Goal: Task Accomplishment & Management: Manage account settings

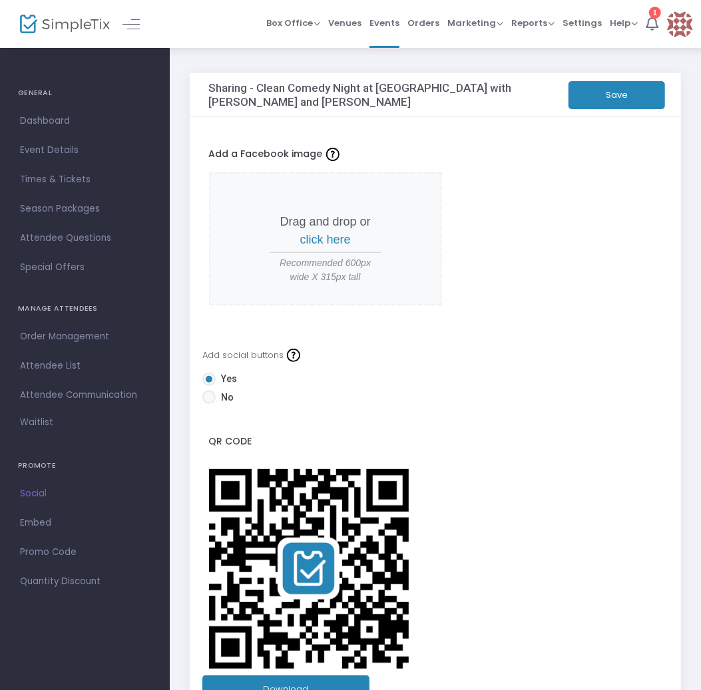
click at [333, 240] on span "click here" at bounding box center [325, 239] width 51 height 13
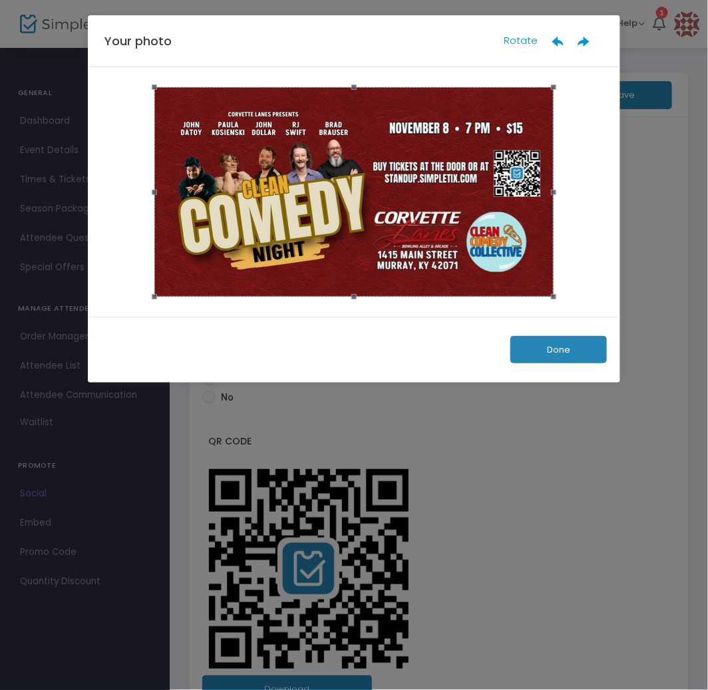
click at [553, 356] on button "Done" at bounding box center [559, 349] width 97 height 27
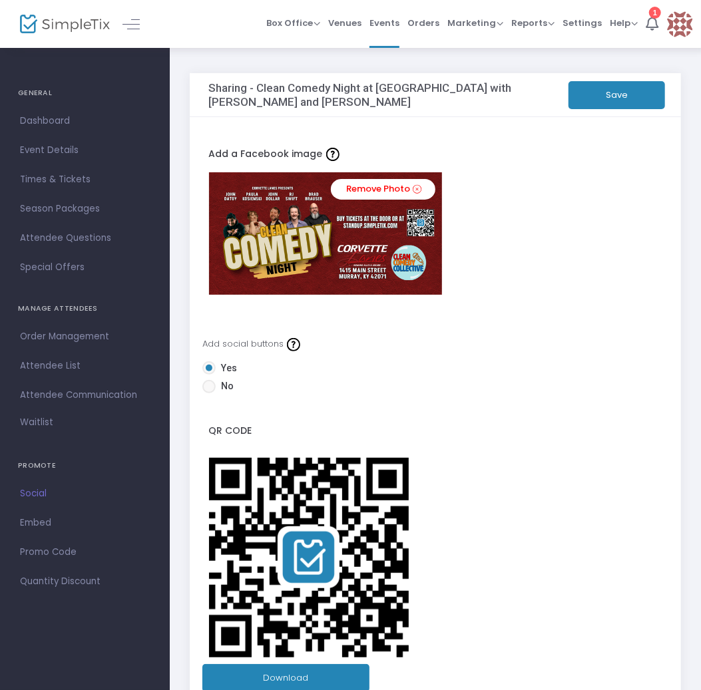
click at [627, 99] on button "Save" at bounding box center [617, 95] width 97 height 28
click at [364, 188] on link "Remove Photo" at bounding box center [383, 189] width 105 height 21
